Goal: Register for event/course

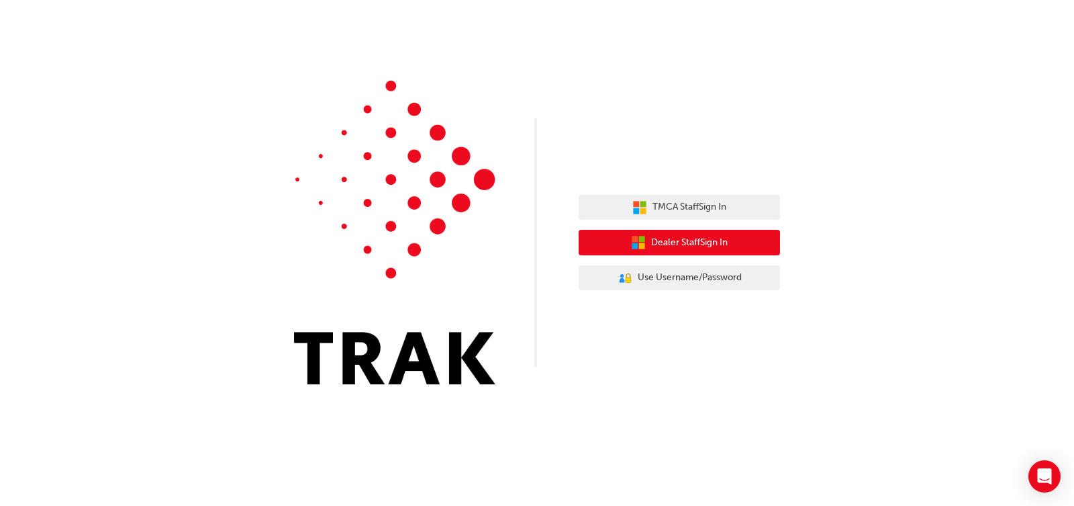
click at [744, 242] on button "Dealer Staff Sign In" at bounding box center [679, 243] width 201 height 26
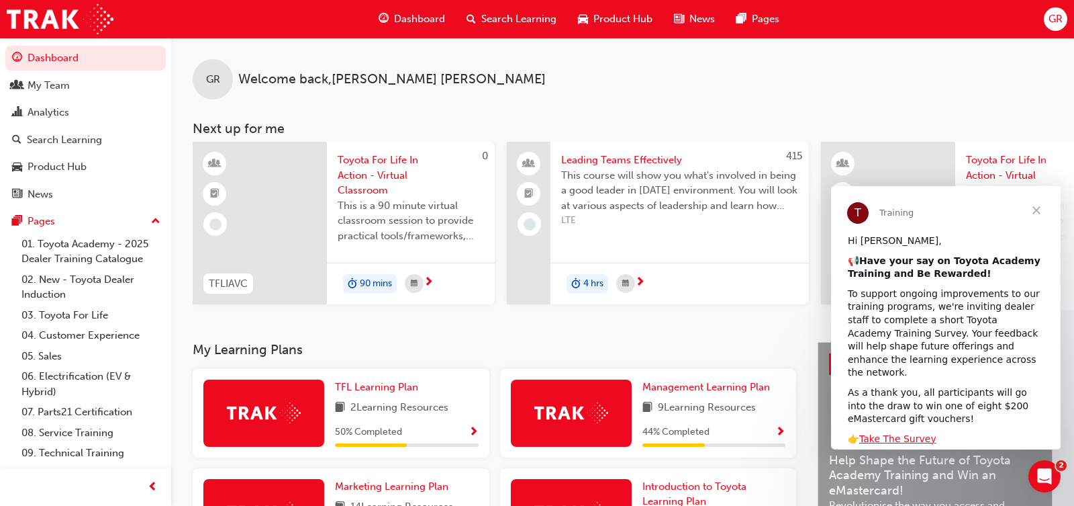
click at [508, 17] on span "Search Learning" at bounding box center [518, 18] width 75 height 15
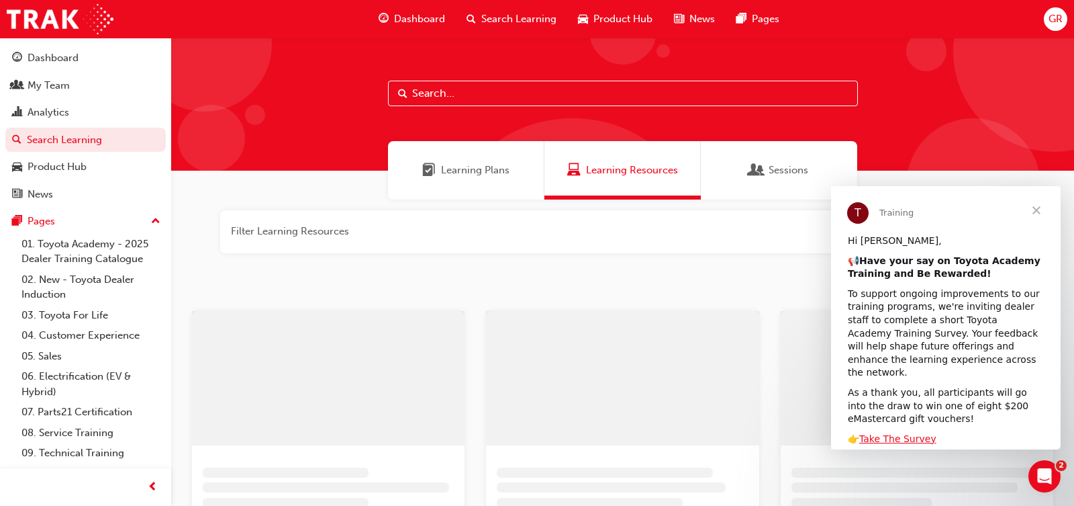
click at [464, 92] on input "text" at bounding box center [623, 94] width 470 height 26
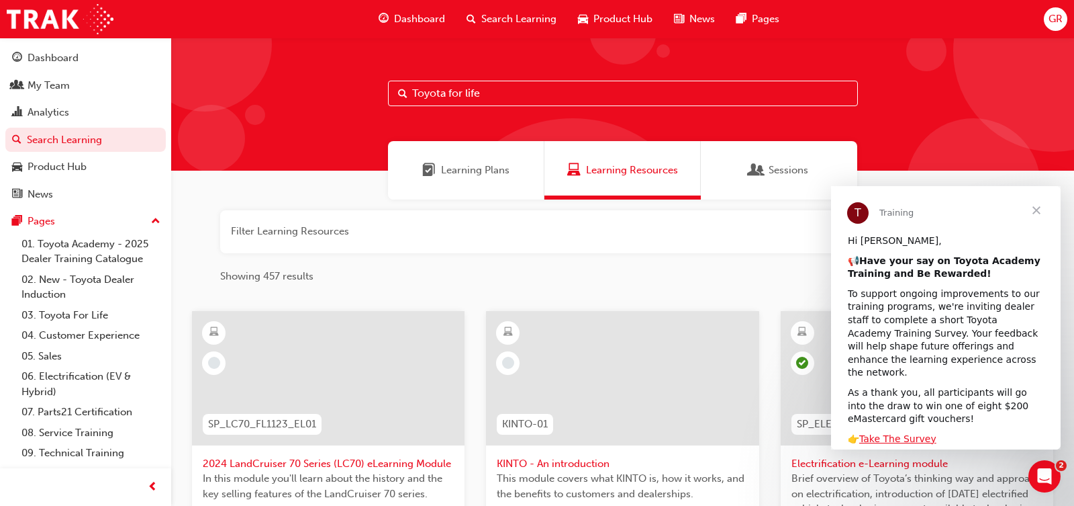
type input "Toyota for life"
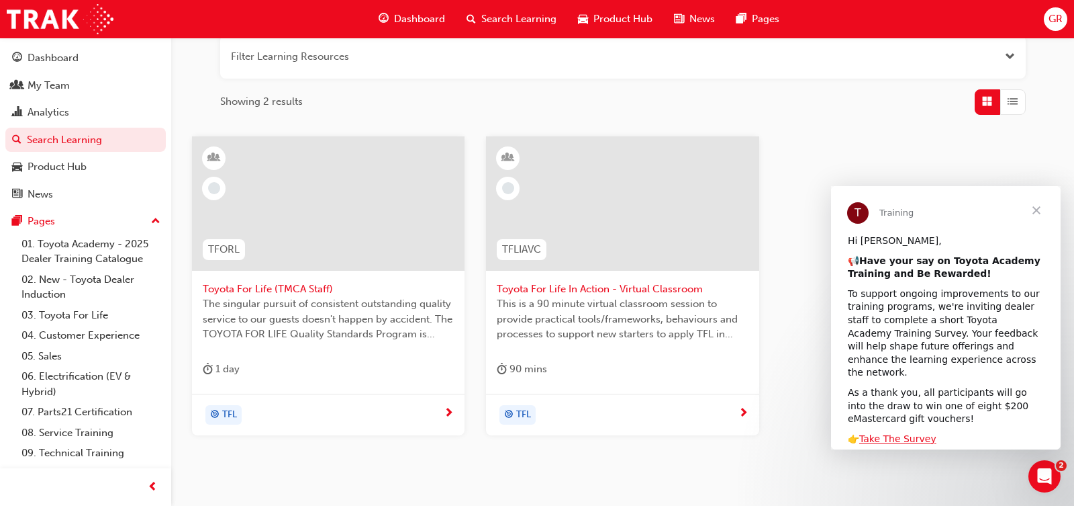
scroll to position [176, 0]
click at [637, 290] on span "Toyota For Life In Action - Virtual Classroom" at bounding box center [622, 287] width 251 height 15
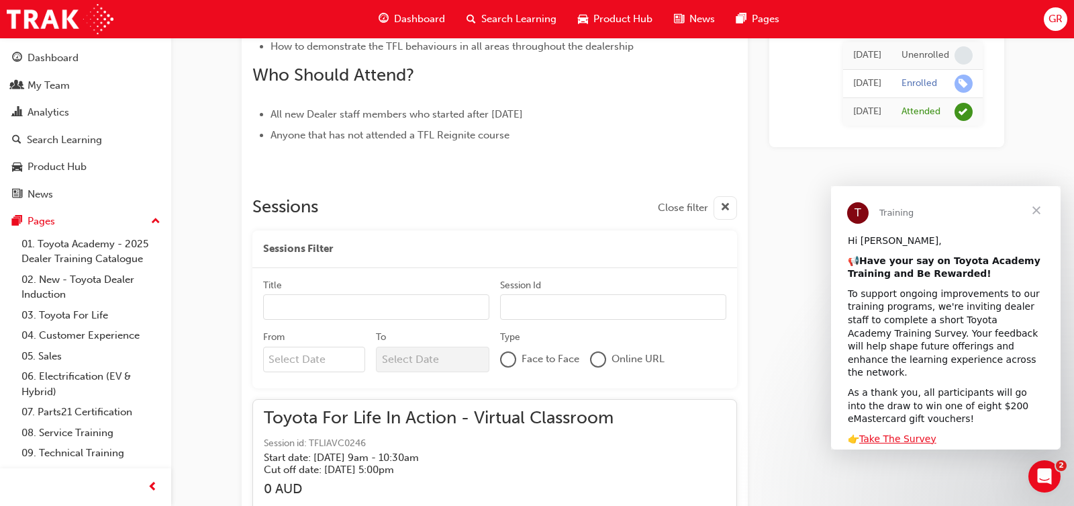
click at [1035, 207] on span "Close" at bounding box center [1036, 210] width 48 height 48
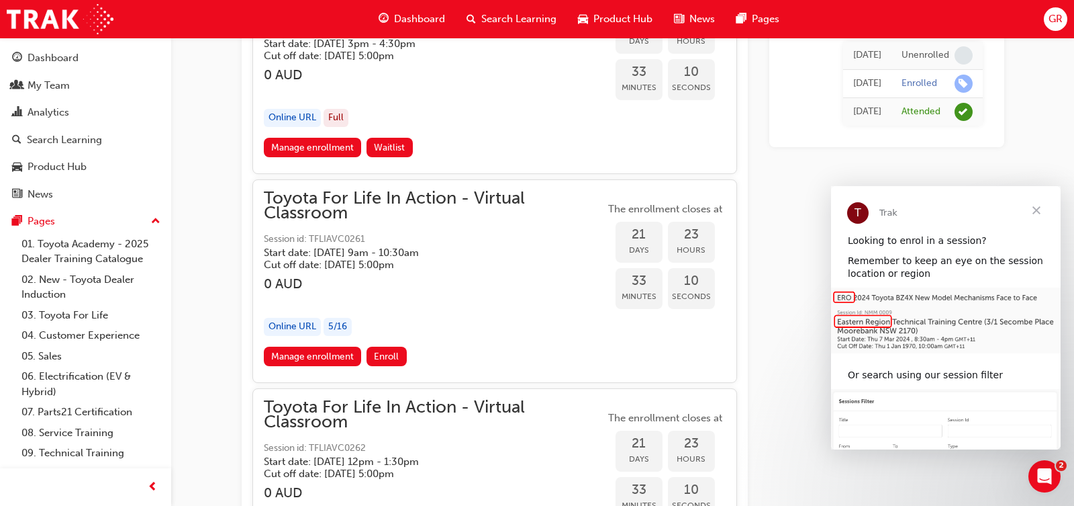
scroll to position [10730, 0]
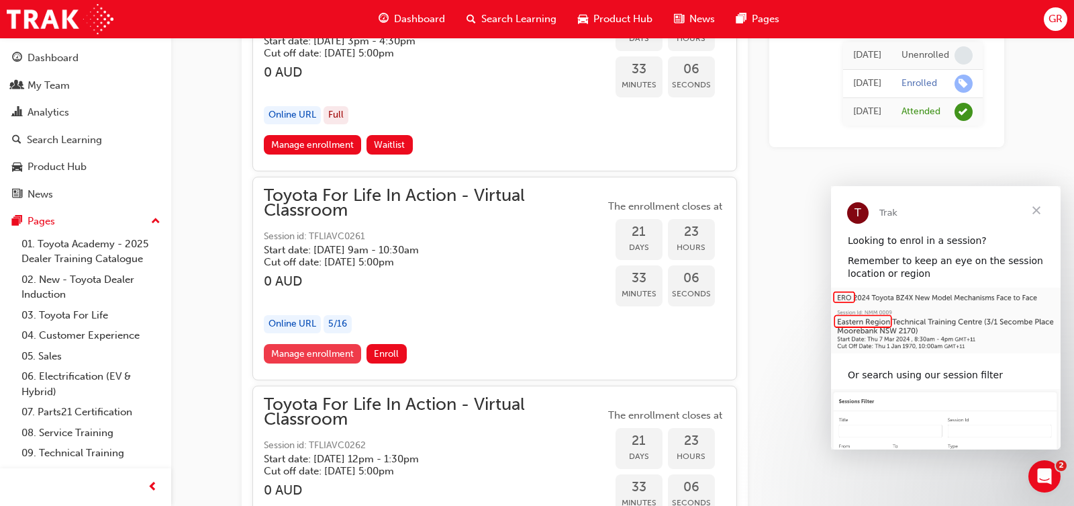
click at [332, 344] on link "Manage enrollment" at bounding box center [313, 353] width 98 height 19
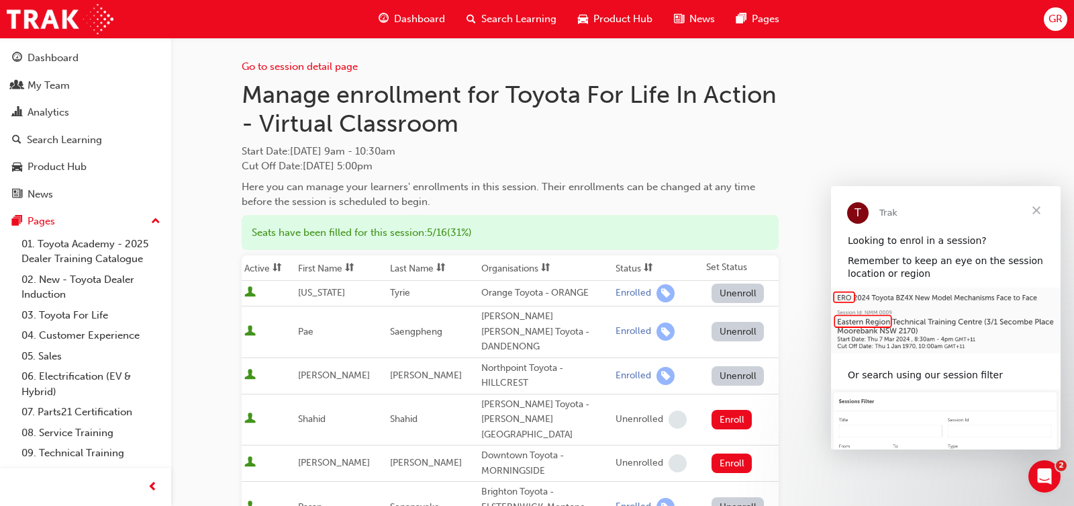
click at [1033, 207] on span "Close" at bounding box center [1036, 210] width 48 height 48
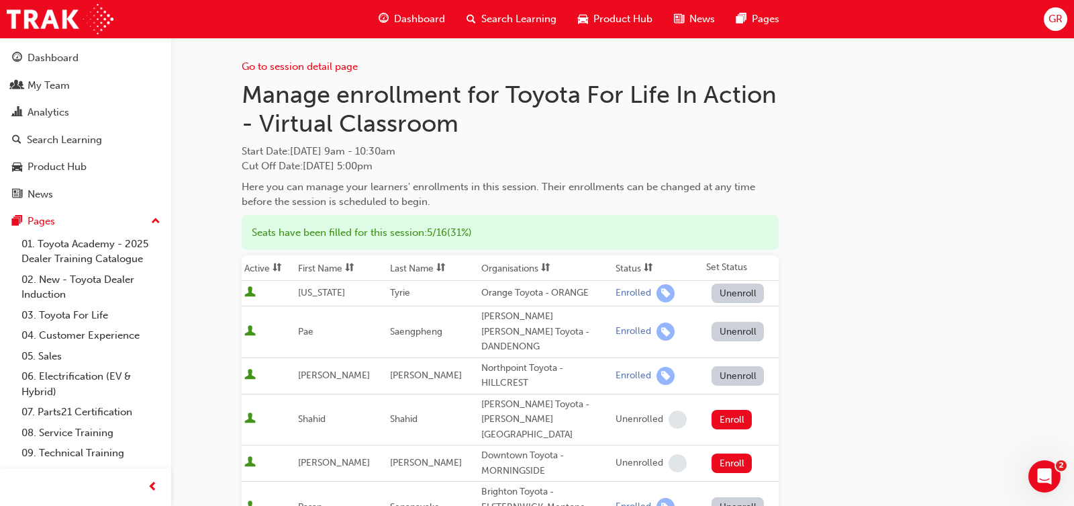
scroll to position [391, 0]
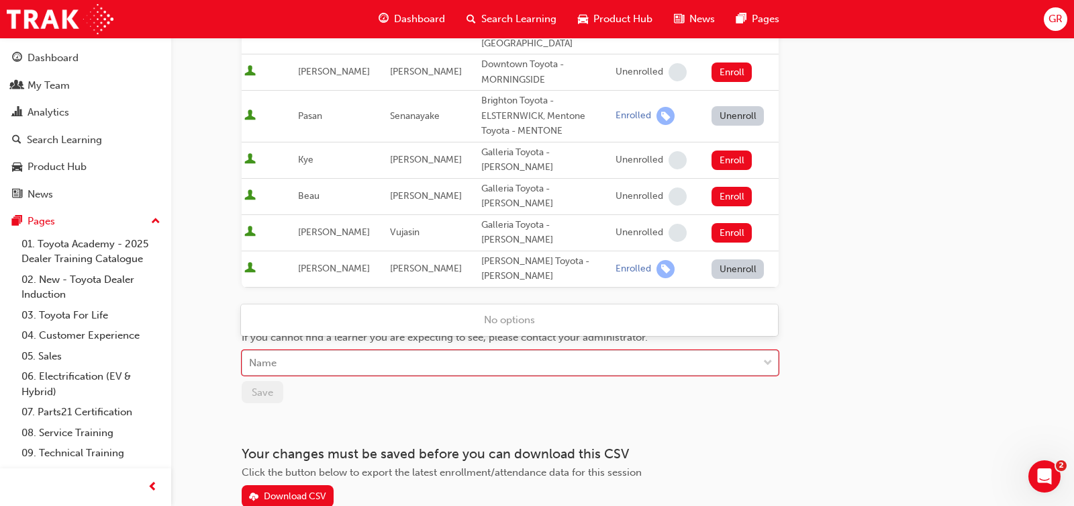
click at [403, 351] on div "Name" at bounding box center [500, 362] width 516 height 23
type input "[PERSON_NAME]"
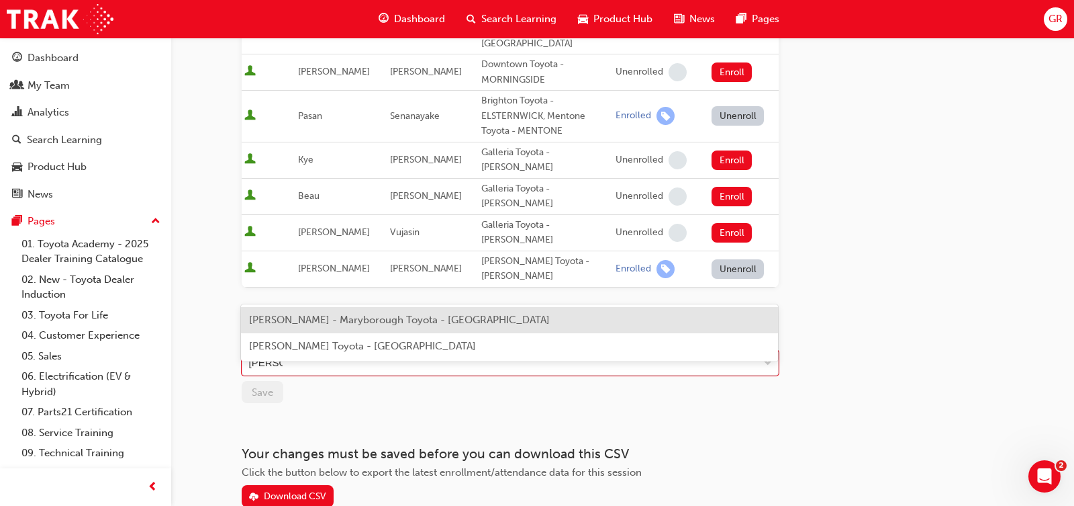
click at [395, 318] on span "[PERSON_NAME] - Maryborough Toyota - [GEOGRAPHIC_DATA]" at bounding box center [399, 320] width 301 height 12
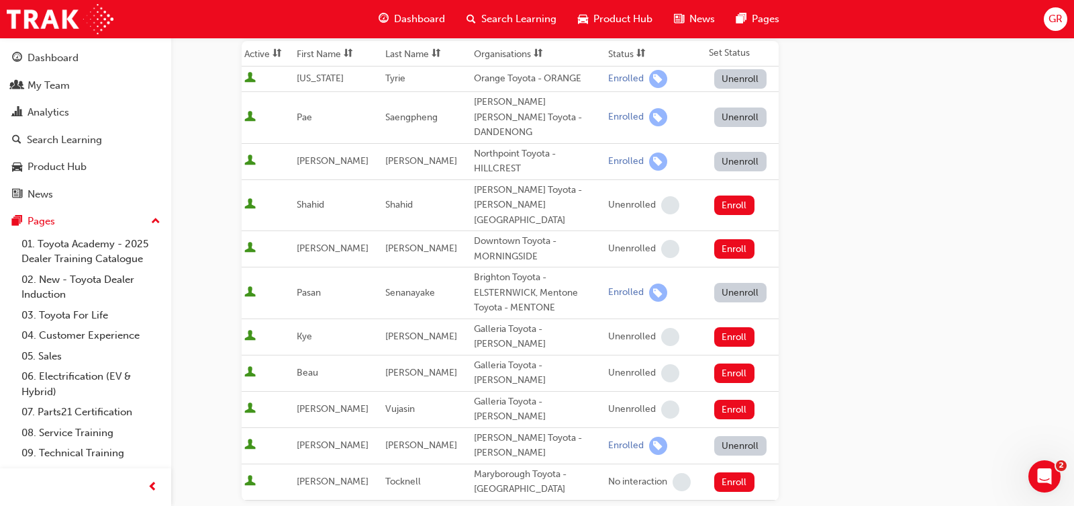
scroll to position [232, 0]
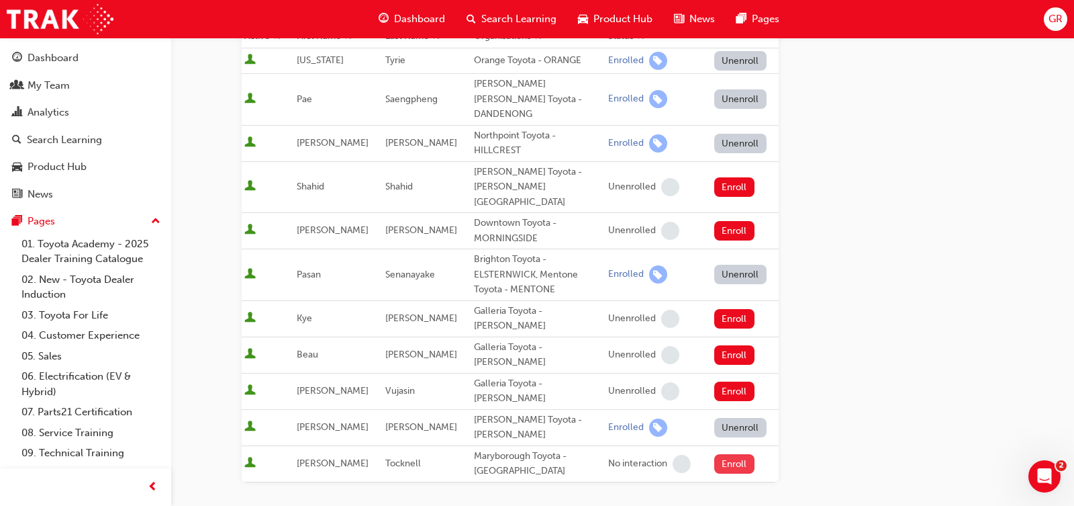
click at [734, 454] on button "Enroll" at bounding box center [734, 463] width 40 height 19
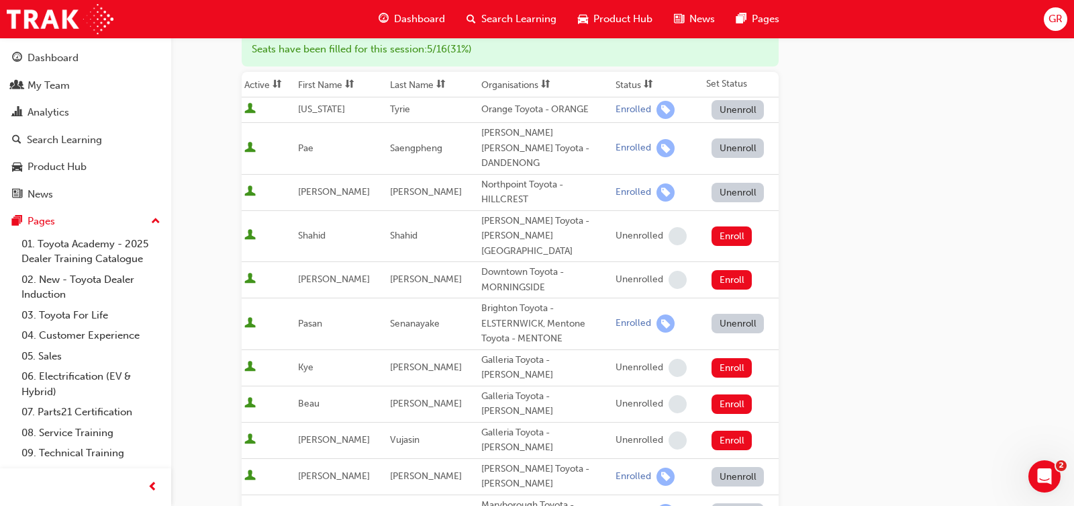
scroll to position [0, 0]
